Goal: Find specific page/section: Find specific page/section

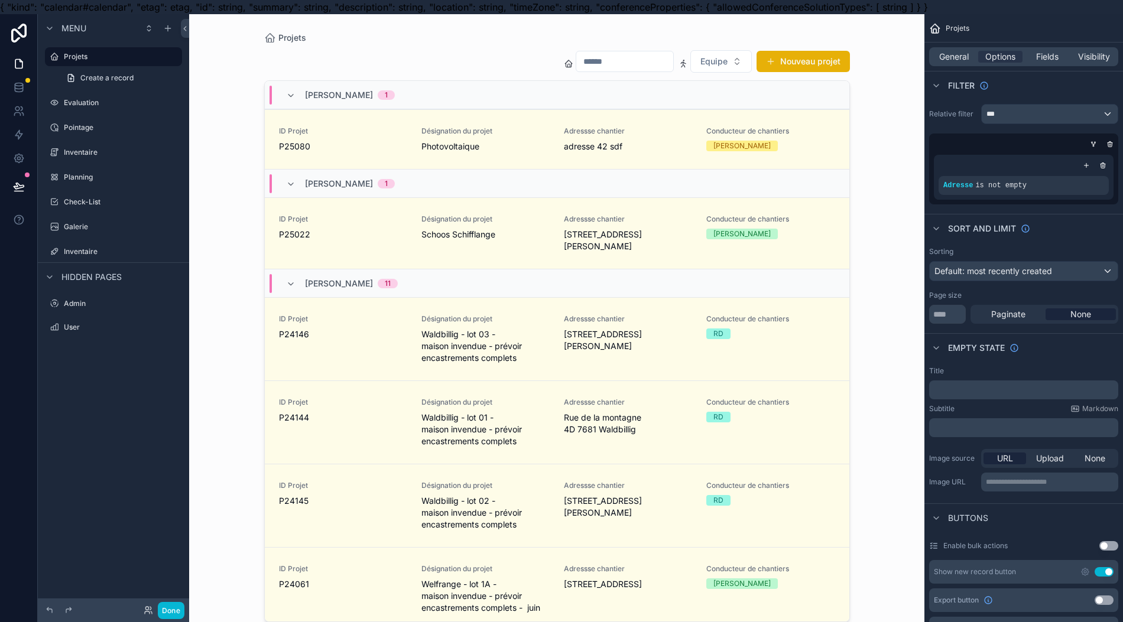
click at [122, 125] on label "Pointage" at bounding box center [122, 127] width 116 height 9
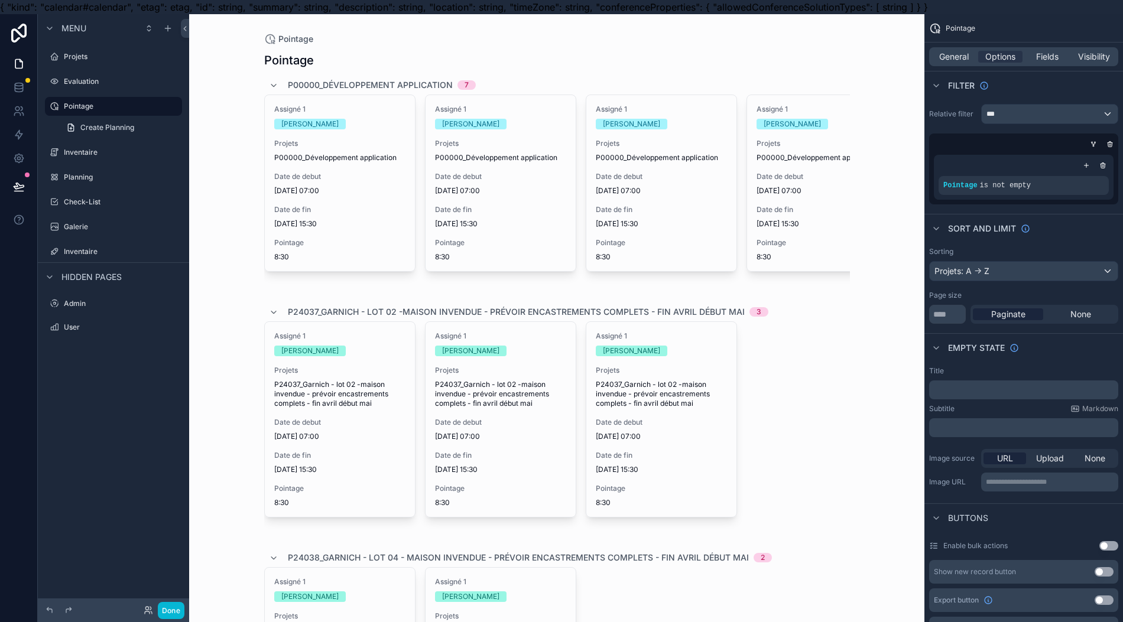
click at [356, 251] on div "Pointage 8:30" at bounding box center [339, 250] width 131 height 24
click at [976, 59] on div "General" at bounding box center [954, 57] width 44 height 12
